Goal: Answer question/provide support

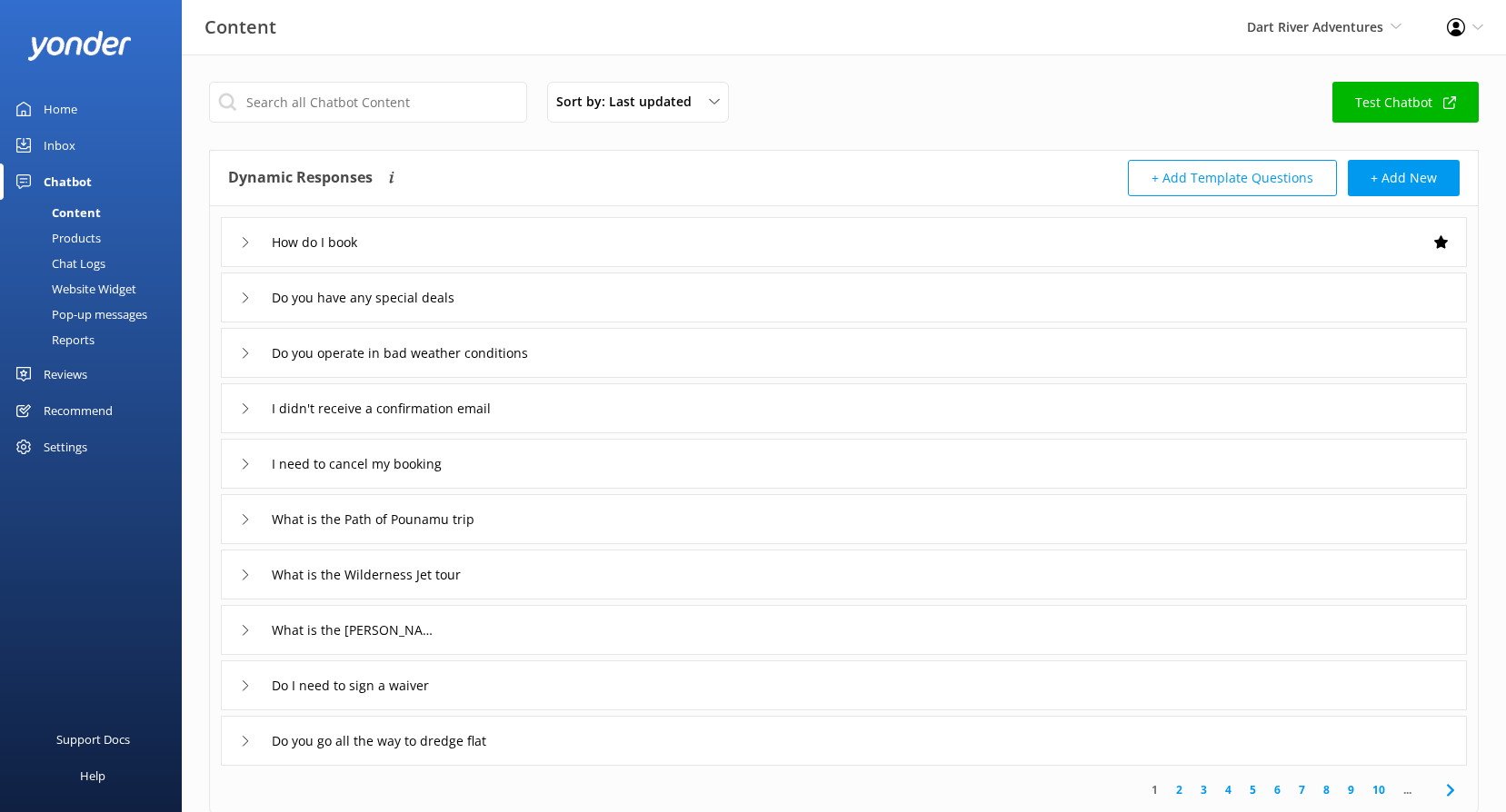
click at [71, 140] on div "Inbox" at bounding box center [60, 145] width 32 height 36
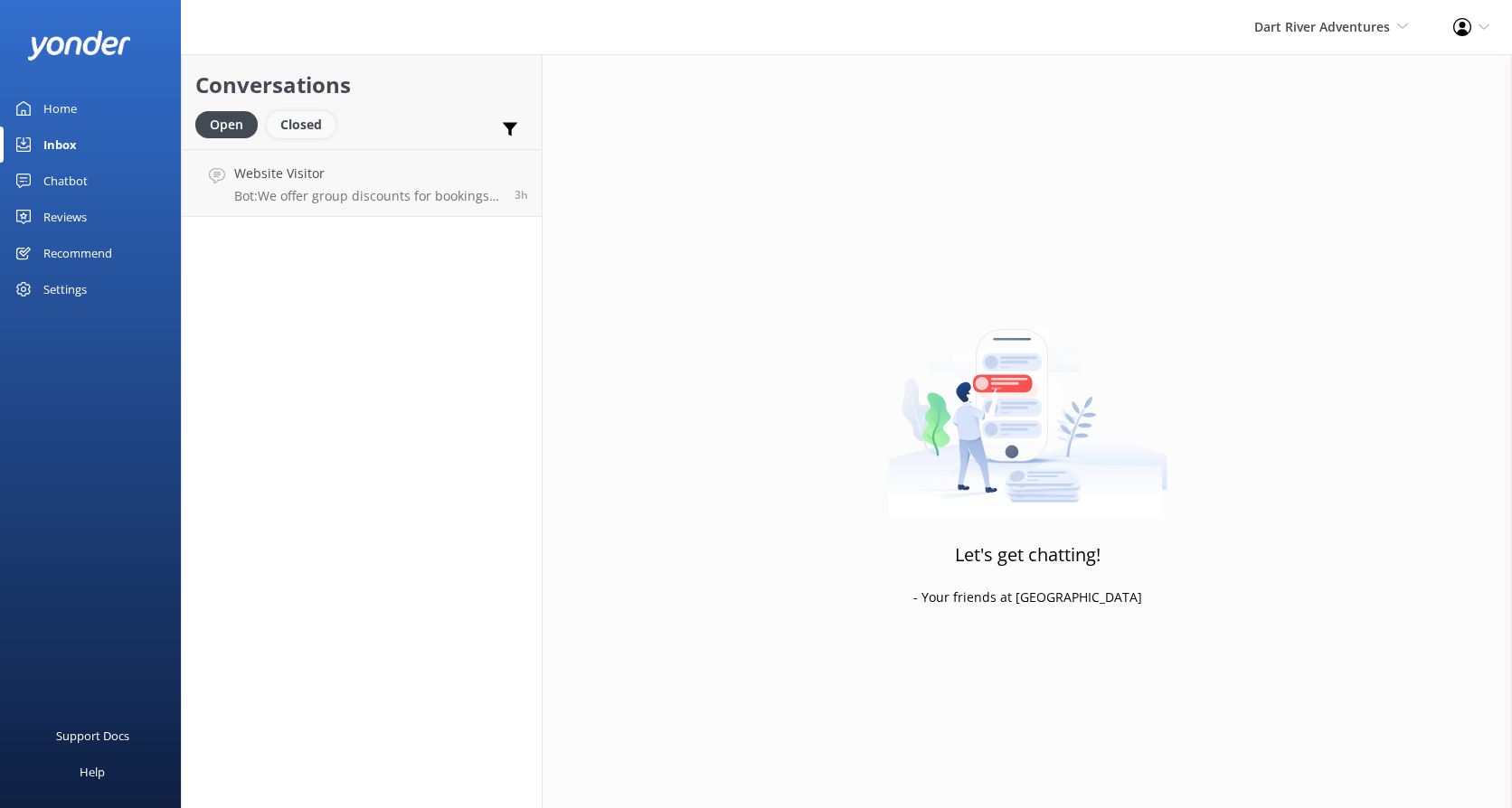
click at [306, 122] on div "Closed" at bounding box center [301, 125] width 69 height 27
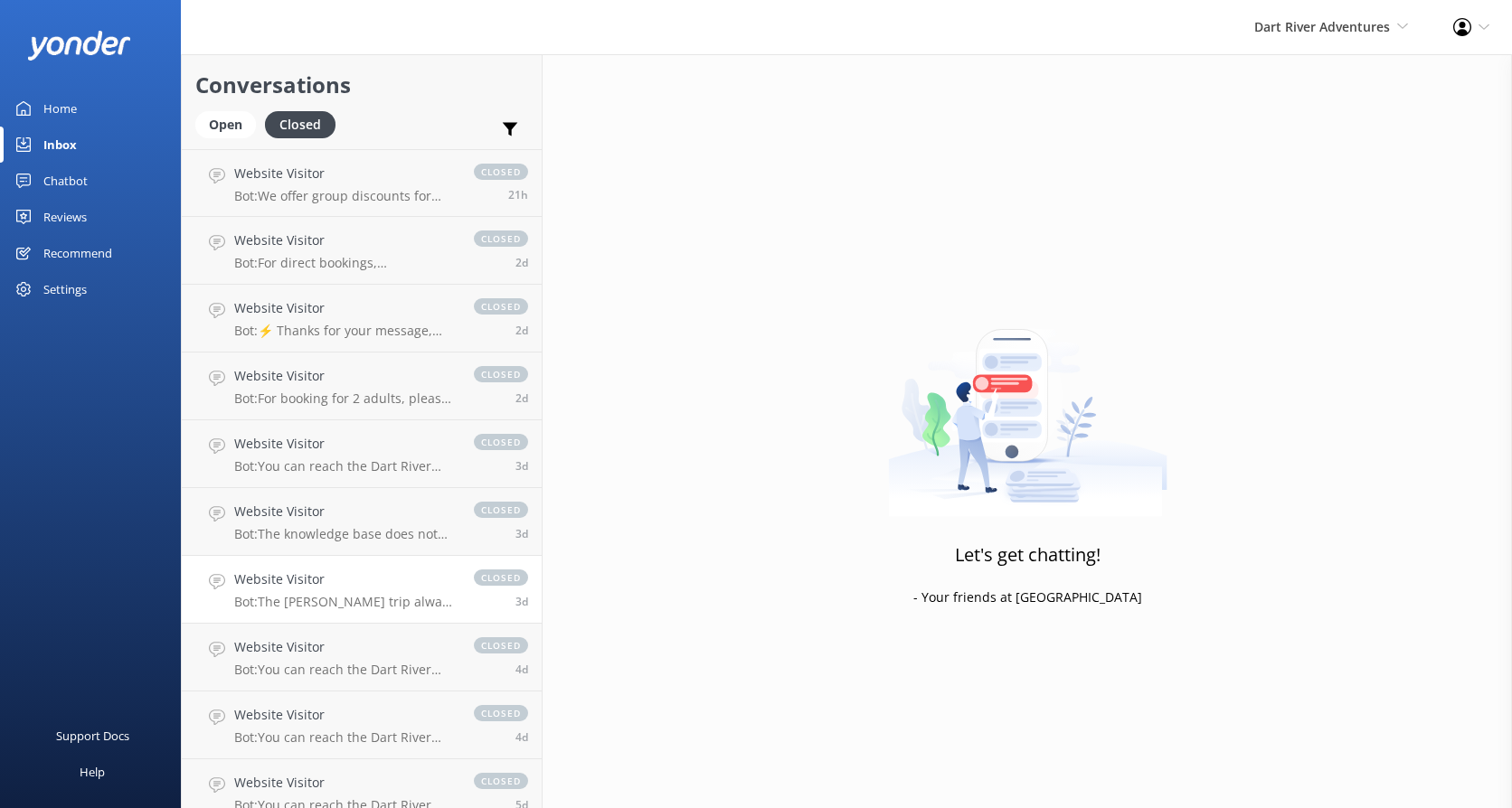
click at [358, 589] on h4 "Website Visitor" at bounding box center [345, 579] width 221 height 20
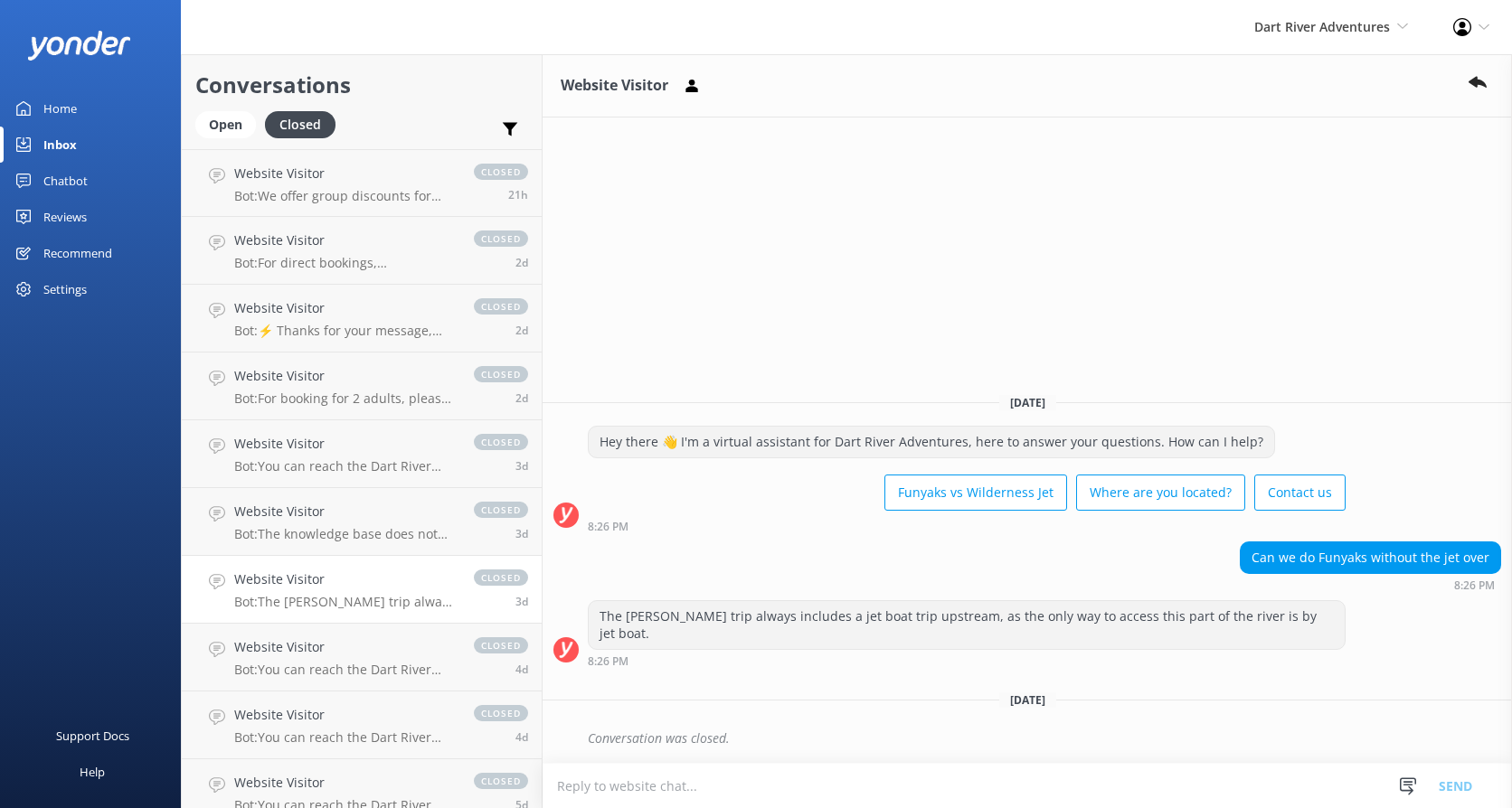
click at [748, 634] on div "The [PERSON_NAME] trip always includes a jet boat trip upstream, as the only wa…" at bounding box center [966, 626] width 756 height 48
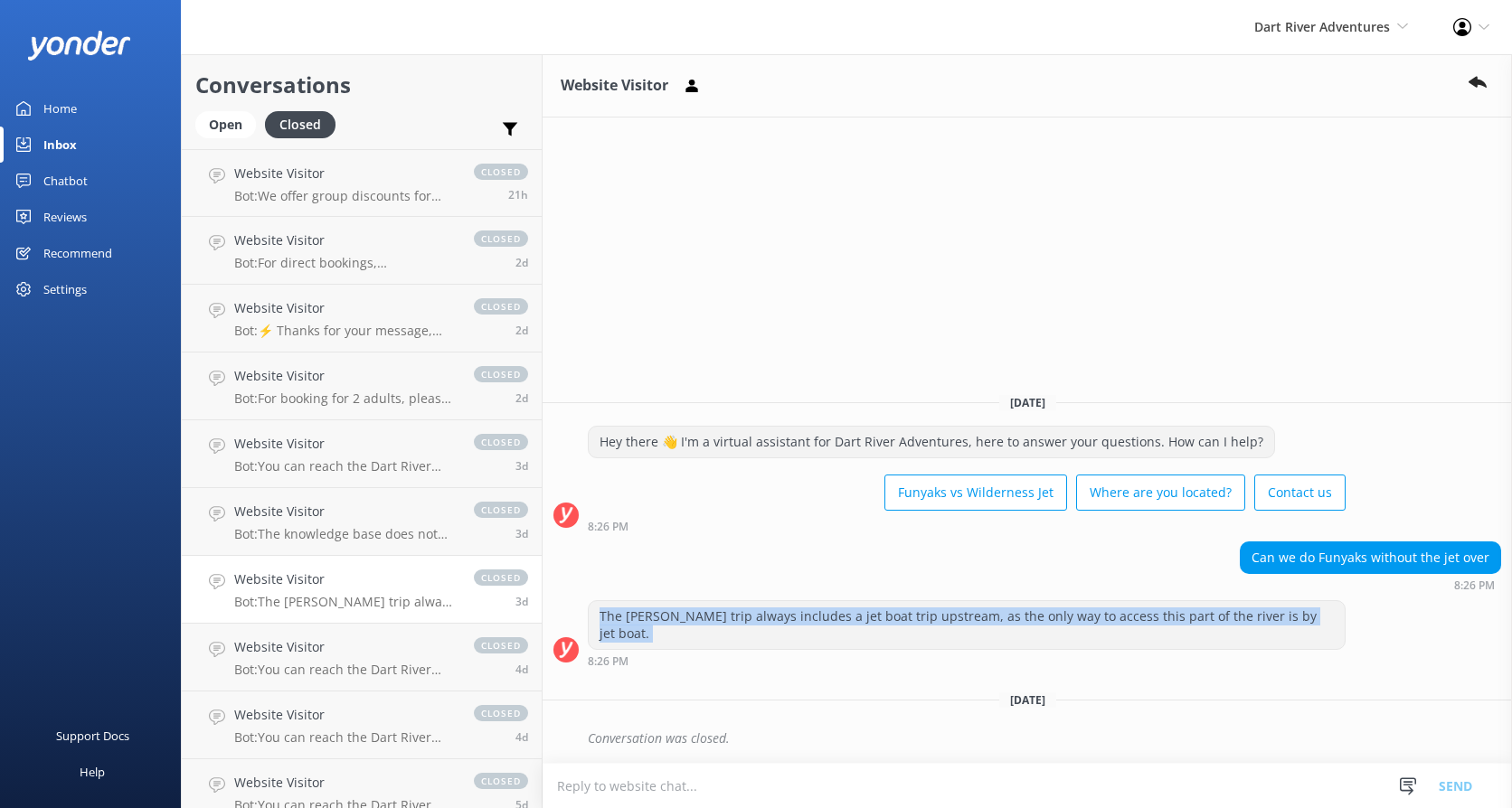
click at [748, 634] on div "The [PERSON_NAME] trip always includes a jet boat trip upstream, as the only wa…" at bounding box center [966, 626] width 756 height 48
copy div "The [PERSON_NAME] trip always includes a jet boat trip upstream, as the only wa…"
